Goal: Obtain resource: Obtain resource

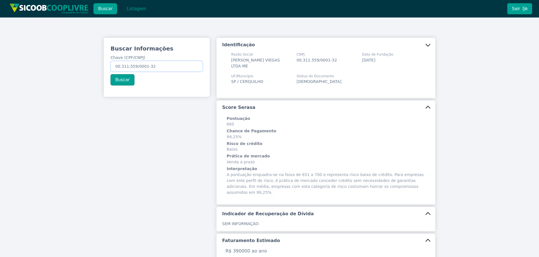
drag, startPoint x: 156, startPoint y: 65, endPoint x: 27, endPoint y: 60, distance: 129.0
click at [31, 60] on div "Buscar Informações Chave (CPF/CNPJ) 00.311.559/0001-32 Buscar Identificação Raz…" at bounding box center [269, 224] width 539 height 415
paste input "20.377.310/0001-37"
type input "20.377.310/0001-37"
click at [128, 82] on button "Buscar" at bounding box center [123, 79] width 24 height 11
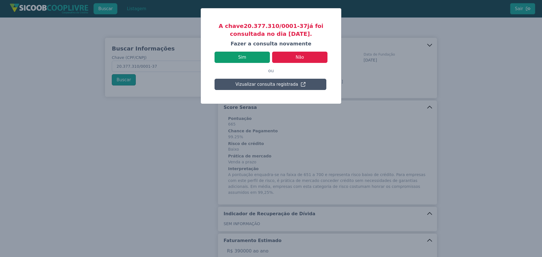
click at [253, 57] on button "Sim" at bounding box center [241, 57] width 55 height 11
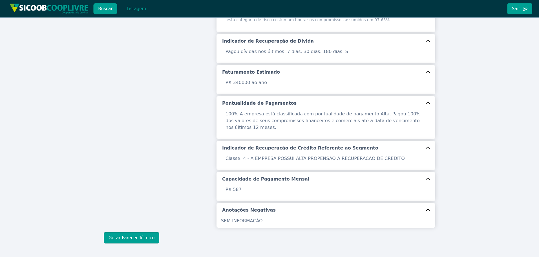
scroll to position [189, 0]
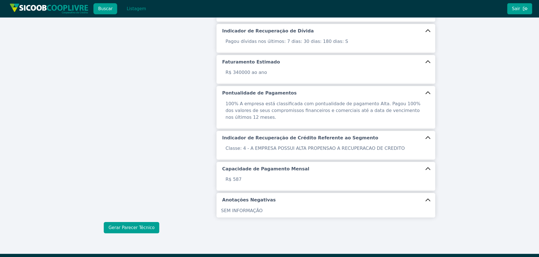
click at [147, 222] on button "Gerar Parecer Técnico" at bounding box center [132, 227] width 56 height 11
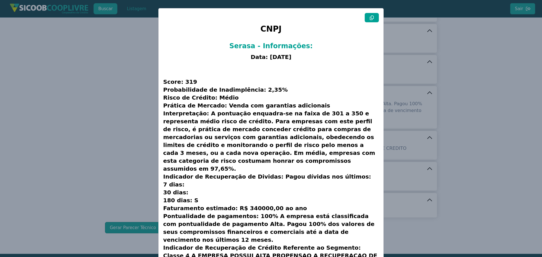
click at [373, 19] on button at bounding box center [371, 17] width 14 height 9
click at [114, 153] on modal-container "CNPJ Serasa - Informações: Data: [DATE] Score: 319 Probabilidade de Inadimplênc…" at bounding box center [271, 128] width 542 height 257
